Goal: Navigation & Orientation: Find specific page/section

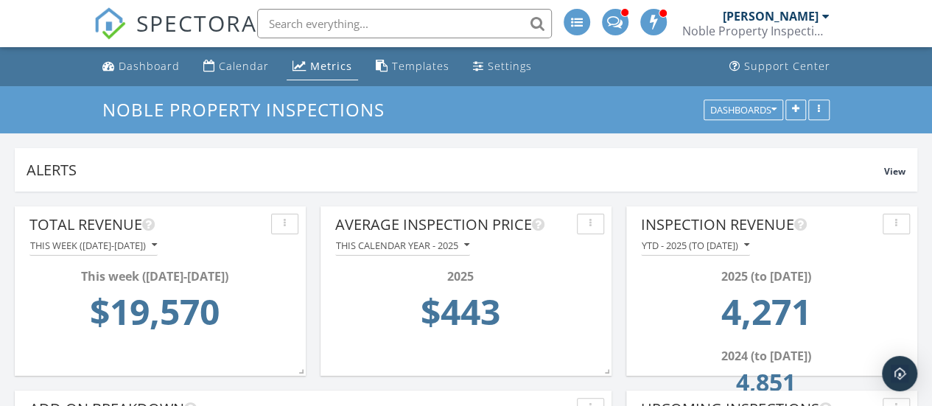
click at [327, 59] on div "Metrics" at bounding box center [331, 66] width 42 height 14
click at [226, 59] on div "Calendar" at bounding box center [244, 66] width 50 height 14
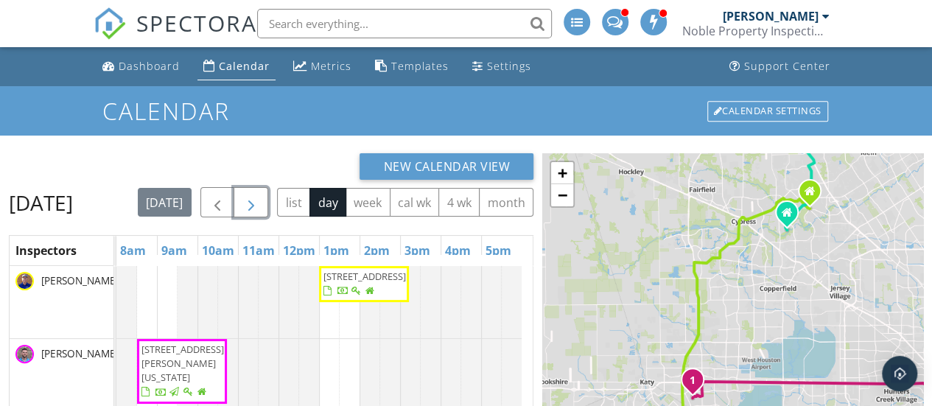
click at [260, 201] on span "button" at bounding box center [251, 203] width 18 height 18
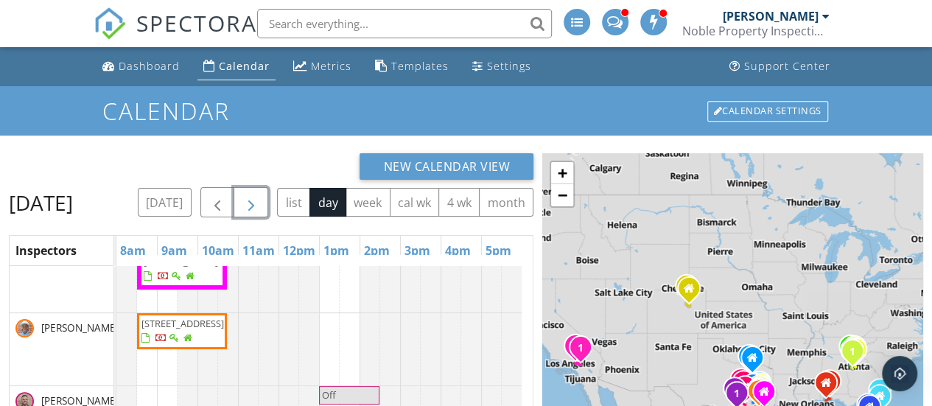
scroll to position [93, 0]
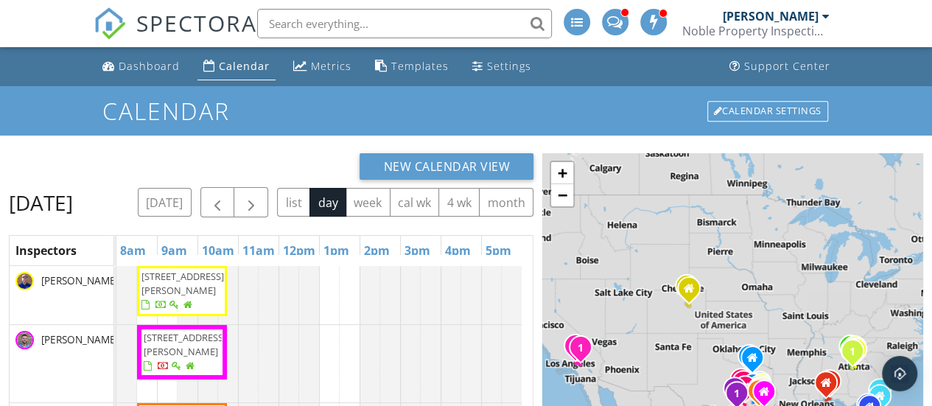
click at [189, 156] on div "New Calendar View" at bounding box center [271, 166] width 525 height 27
